Goal: Information Seeking & Learning: Learn about a topic

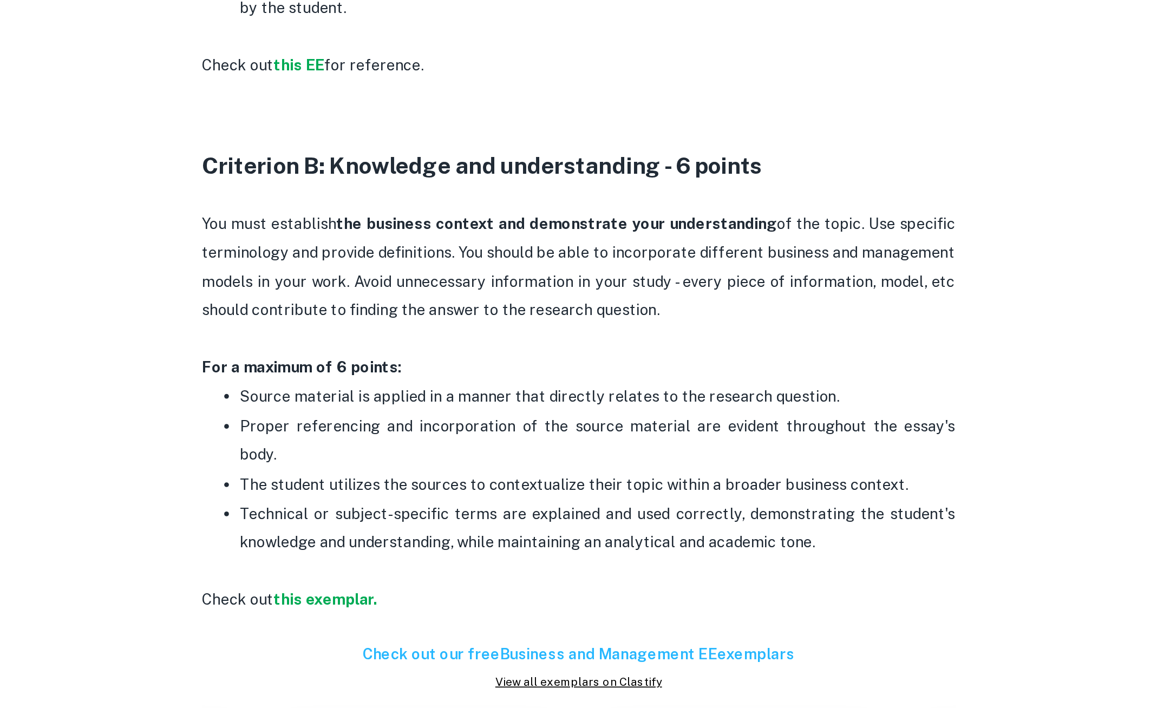
scroll to position [626, 0]
click at [444, 641] on strong "this exemplar." at bounding box center [433, 646] width 60 height 10
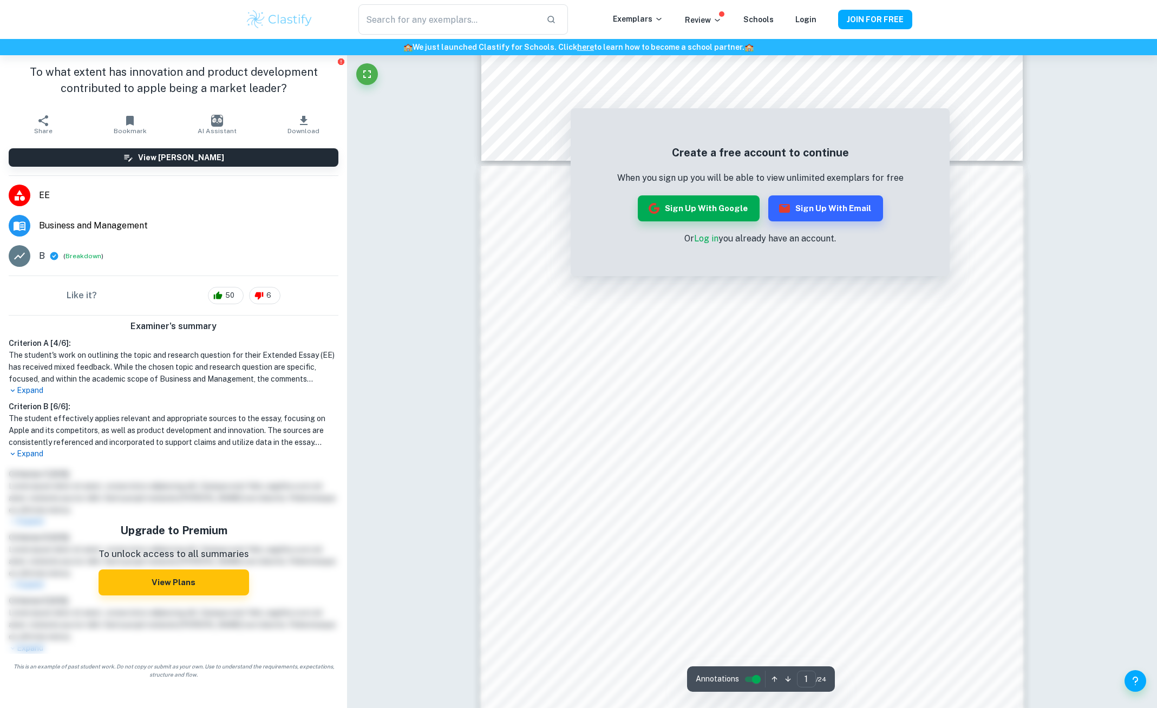
scroll to position [854, 0]
